Goal: Find specific page/section

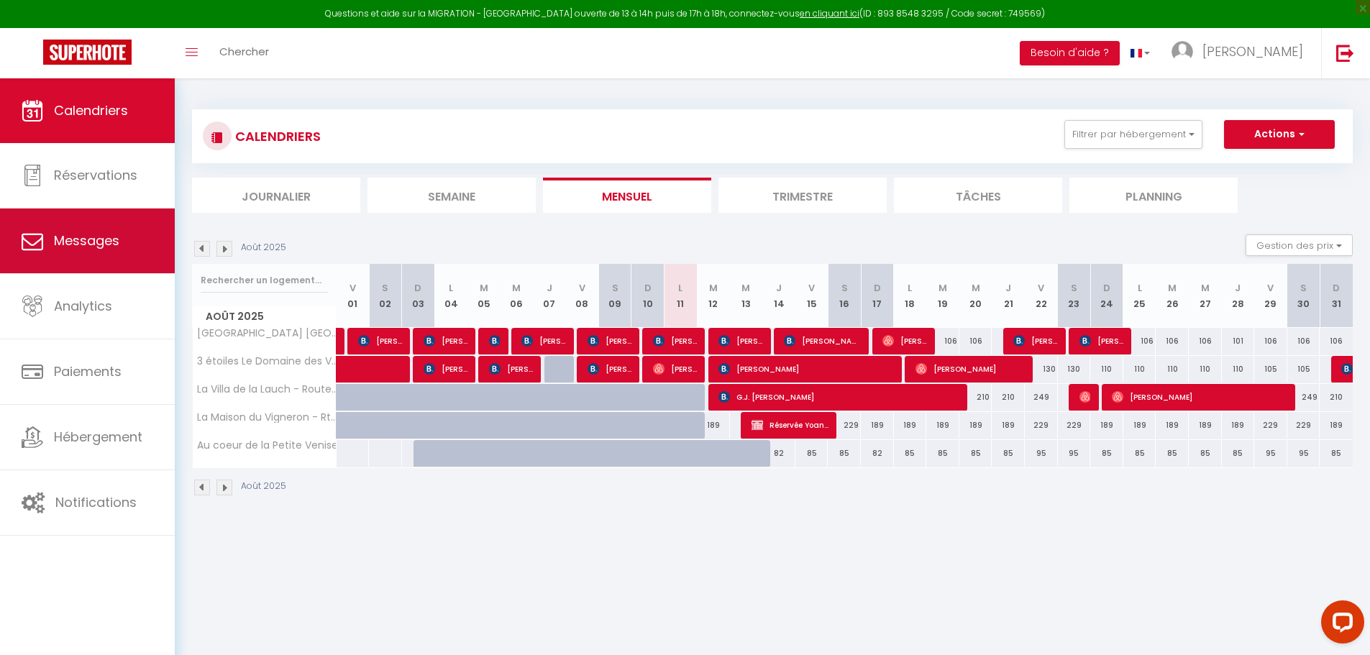
click at [86, 248] on span "Messages" at bounding box center [86, 240] width 65 height 18
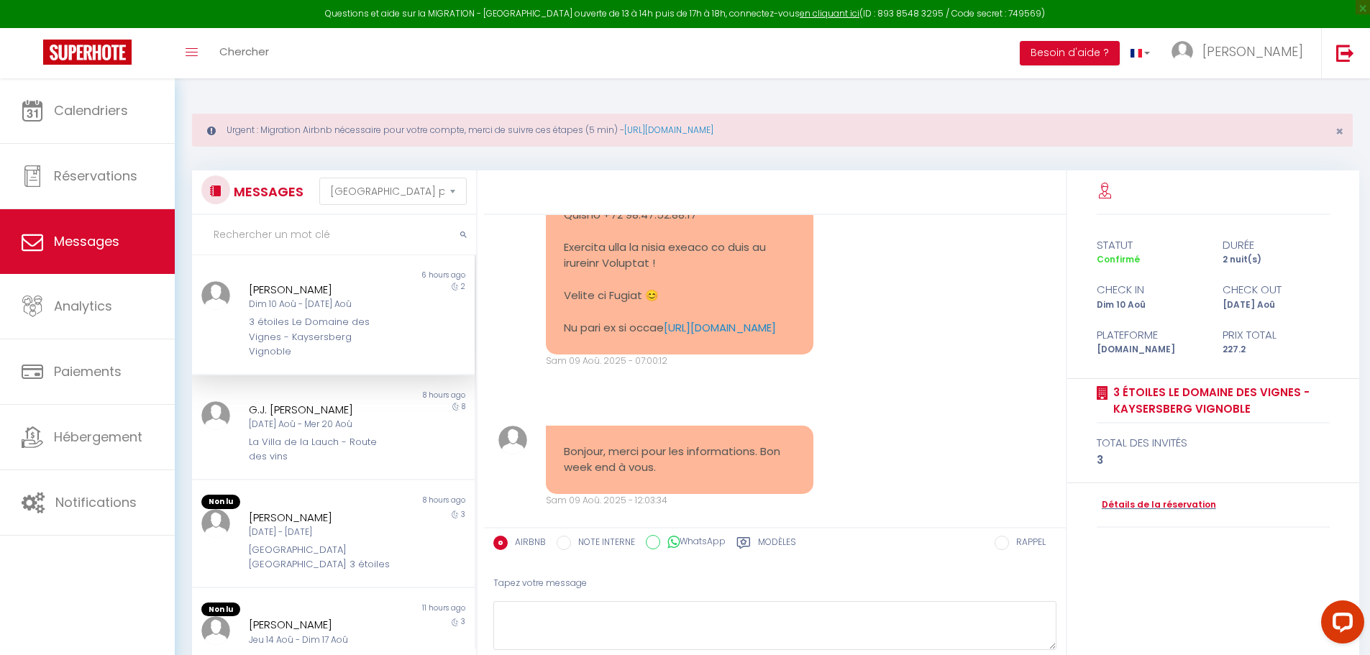
scroll to position [2071, 0]
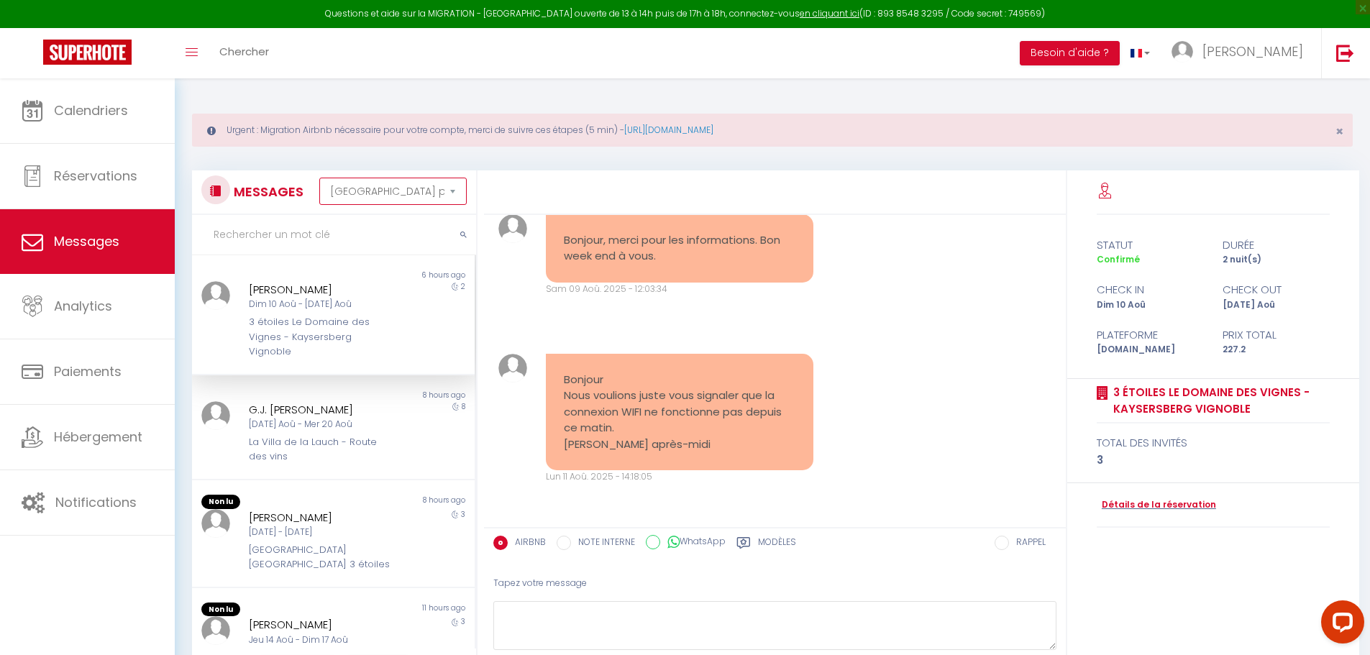
click at [342, 190] on select "[GEOGRAPHIC_DATA] par date de réservation Trier par date de message" at bounding box center [392, 191] width 147 height 27
click at [319, 178] on select "[GEOGRAPHIC_DATA] par date de réservation Trier par date de message" at bounding box center [392, 191] width 147 height 27
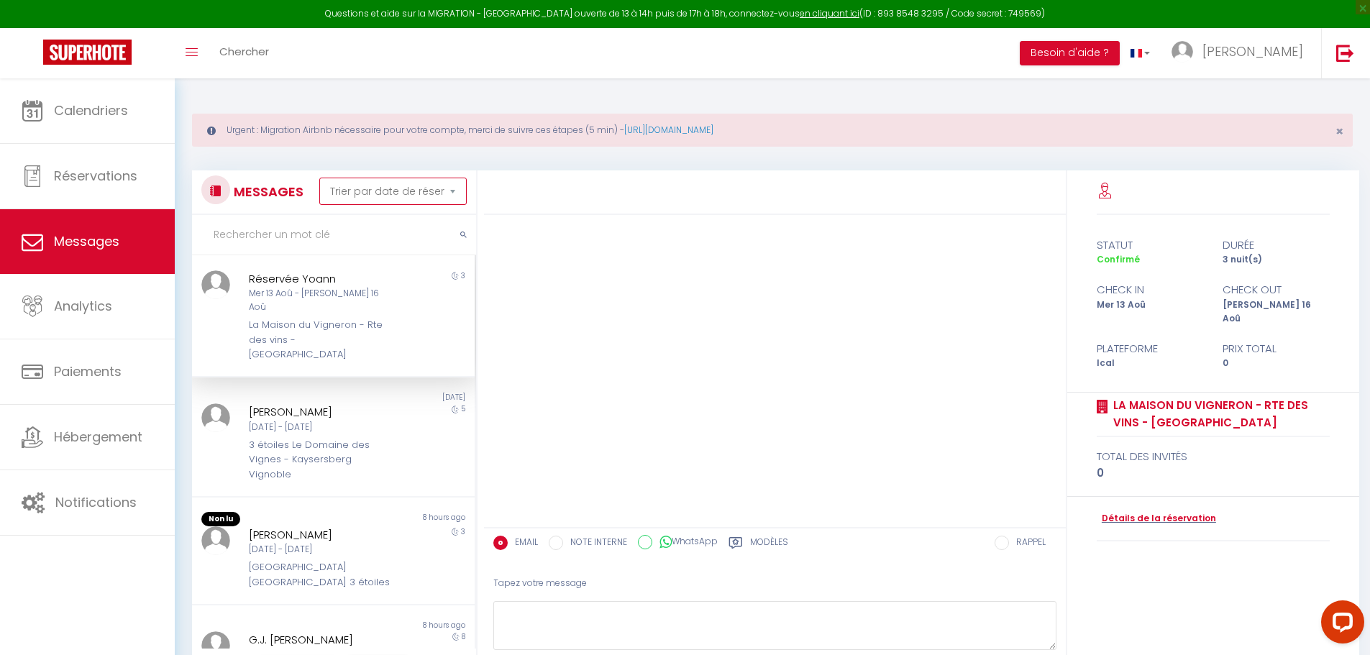
click at [369, 195] on select "[GEOGRAPHIC_DATA] par date de réservation Trier par date de message" at bounding box center [392, 191] width 147 height 27
select select "message"
click at [319, 178] on select "[GEOGRAPHIC_DATA] par date de réservation Trier par date de message" at bounding box center [392, 191] width 147 height 27
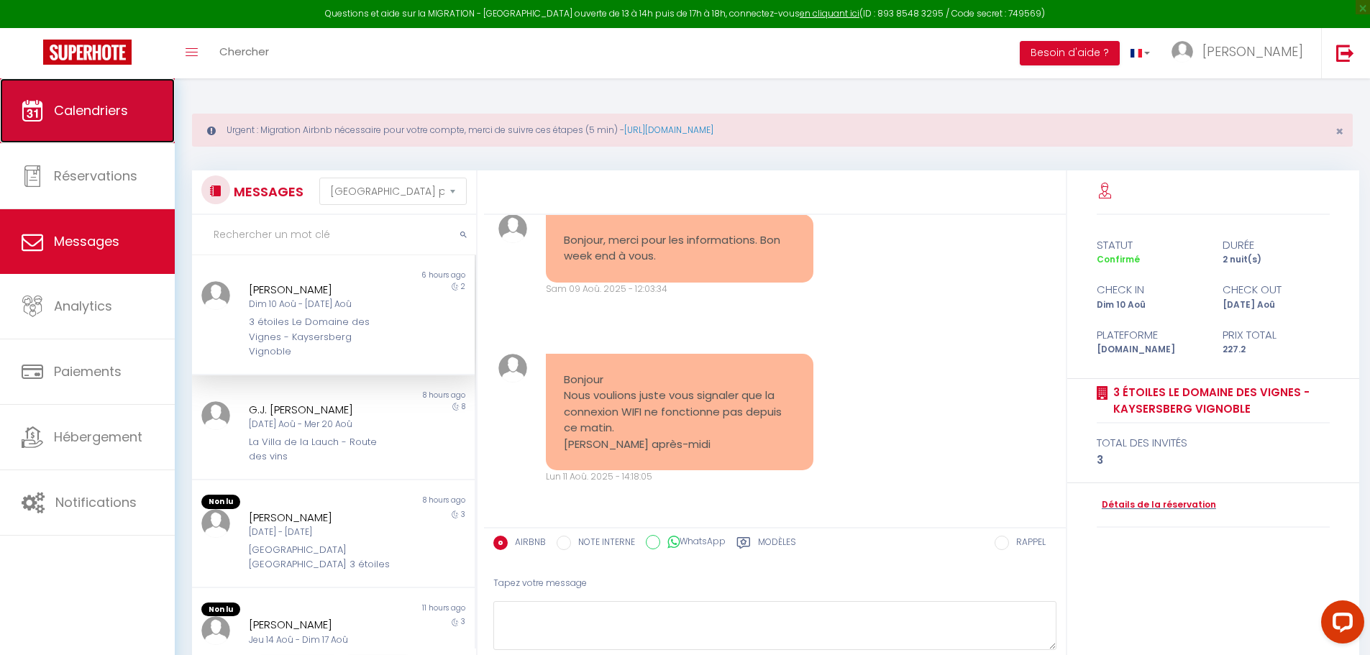
click at [75, 103] on span "Calendriers" at bounding box center [91, 110] width 74 height 18
